Goal: Information Seeking & Learning: Learn about a topic

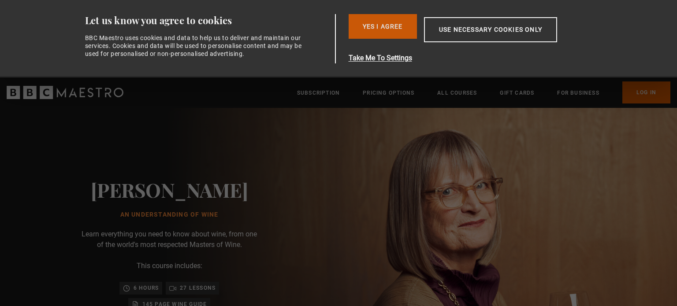
click at [374, 17] on button "Yes I Agree" at bounding box center [383, 26] width 68 height 25
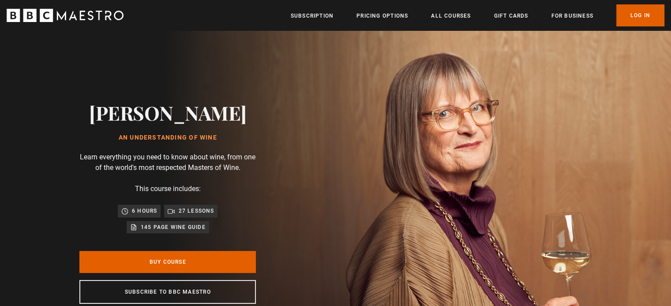
scroll to position [0, 462]
click at [461, 17] on link "All Courses" at bounding box center [451, 15] width 40 height 9
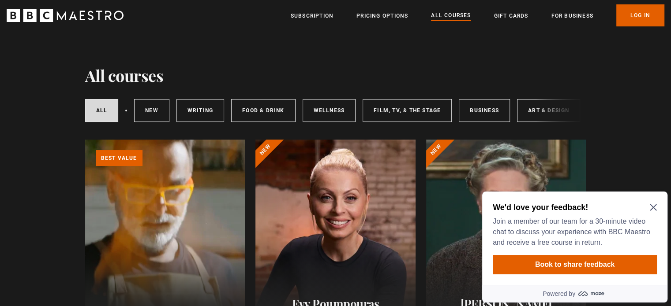
click at [656, 206] on icon "Close Maze Prompt" at bounding box center [652, 207] width 7 height 7
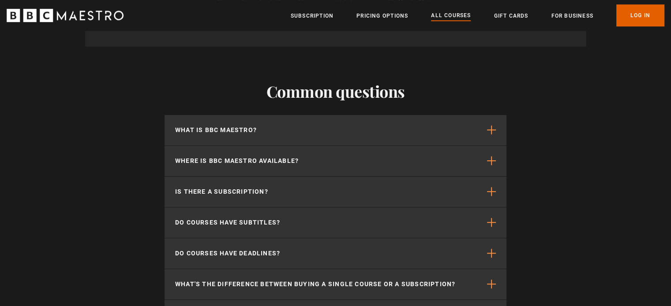
scroll to position [3917, 0]
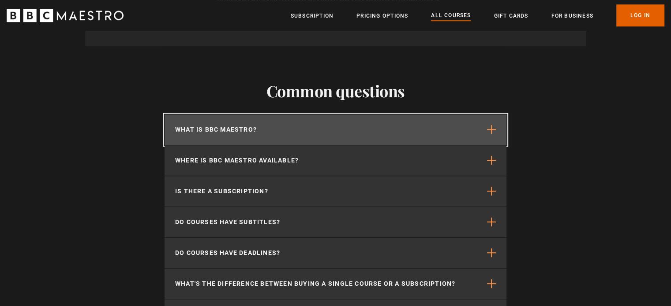
click at [488, 134] on span "button" at bounding box center [491, 129] width 9 height 9
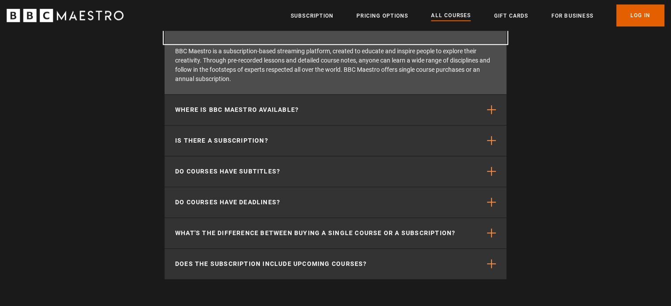
scroll to position [4021, 0]
